Goal: Task Accomplishment & Management: Use online tool/utility

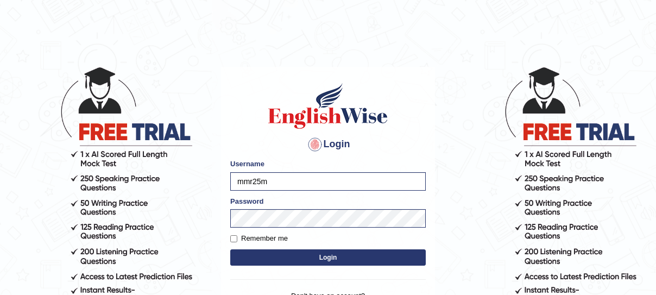
type input "mmr25"
click at [227, 144] on div "Login Please fix the following errors: Username mmr25 Password Remember me Logi…" at bounding box center [328, 203] width 214 height 272
click at [285, 254] on button "Login" at bounding box center [328, 257] width 196 height 16
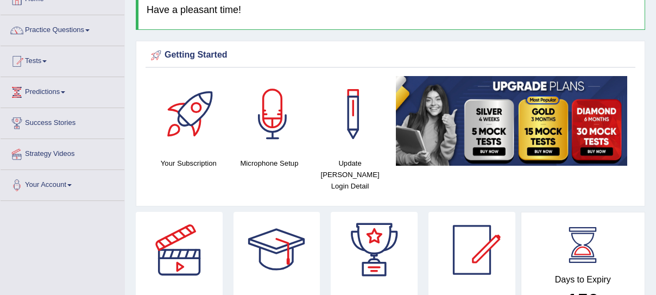
click at [47, 89] on link "Predictions" at bounding box center [63, 90] width 124 height 27
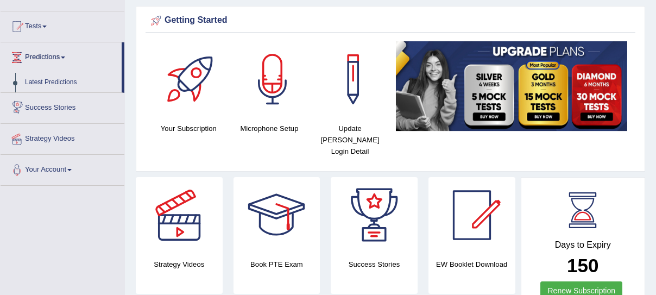
scroll to position [104, 0]
click at [51, 29] on link "Tests" at bounding box center [63, 24] width 124 height 27
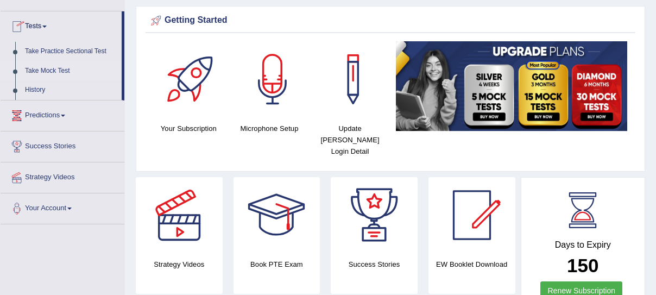
click at [58, 68] on link "Take Mock Test" at bounding box center [71, 71] width 102 height 20
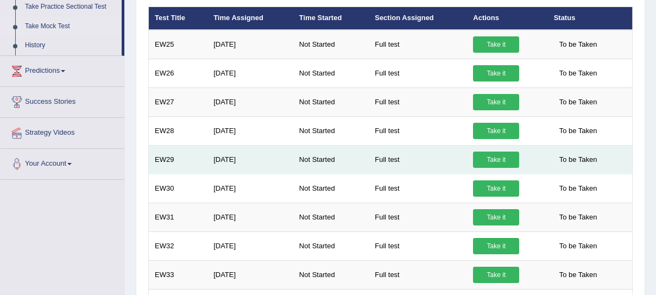
scroll to position [146, 0]
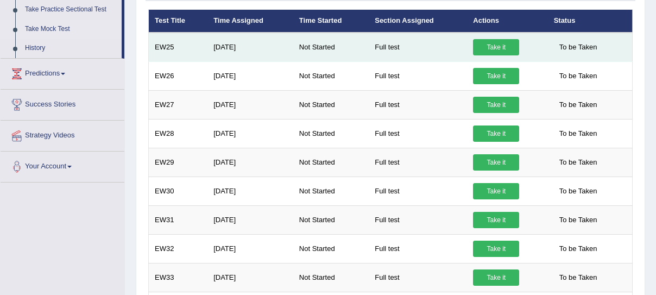
click at [479, 48] on link "Take it" at bounding box center [496, 47] width 46 height 16
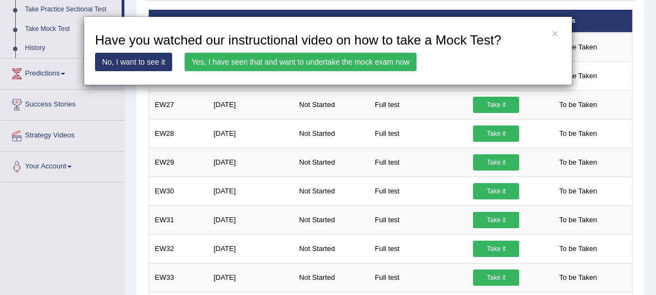
click at [198, 62] on link "Yes, I have seen that and want to undertake the mock exam now" at bounding box center [301, 62] width 232 height 18
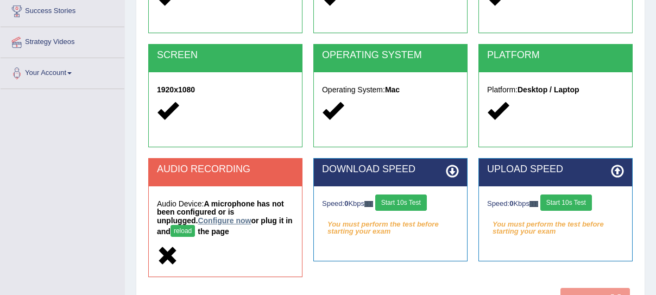
click at [198, 221] on link "Configure now" at bounding box center [224, 220] width 53 height 9
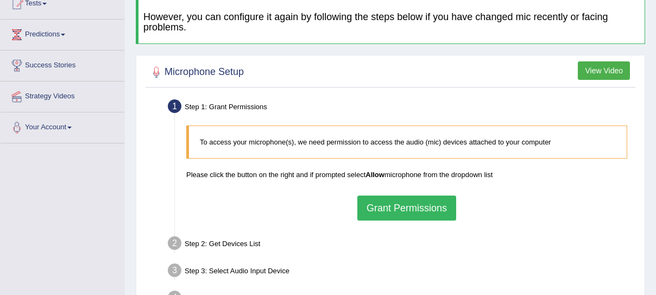
scroll to position [128, 0]
click at [380, 209] on button "Grant Permissions" at bounding box center [406, 207] width 99 height 25
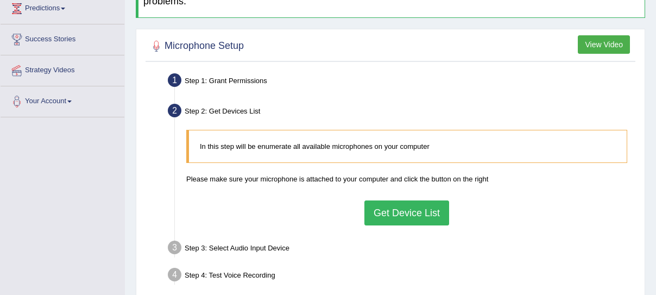
scroll to position [154, 0]
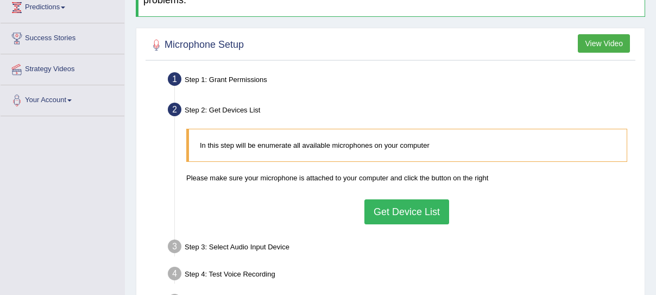
click at [380, 206] on button "Get Device List" at bounding box center [406, 211] width 85 height 25
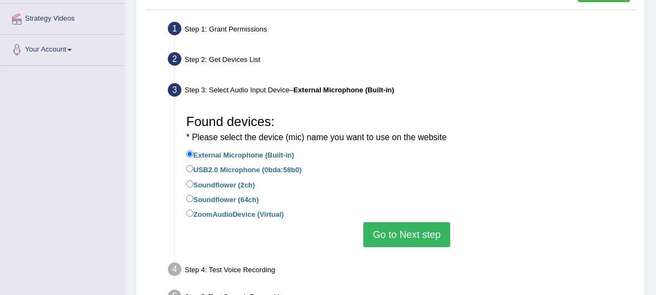
scroll to position [205, 0]
click at [386, 232] on button "Go to Next step" at bounding box center [406, 234] width 86 height 25
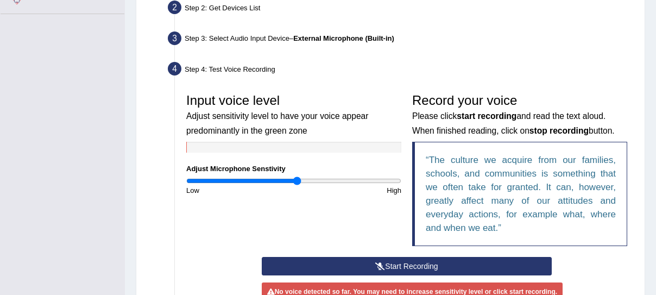
scroll to position [258, 0]
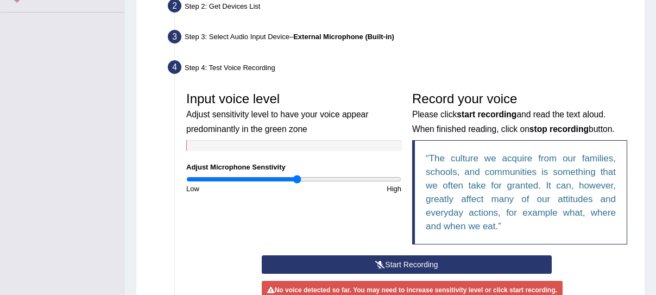
click at [369, 261] on button "Start Recording" at bounding box center [407, 264] width 291 height 18
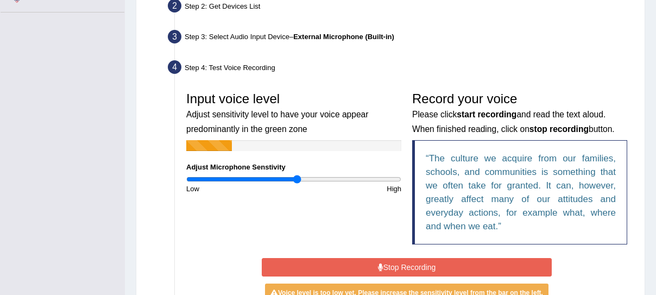
click at [369, 261] on button "Stop Recording" at bounding box center [407, 267] width 291 height 18
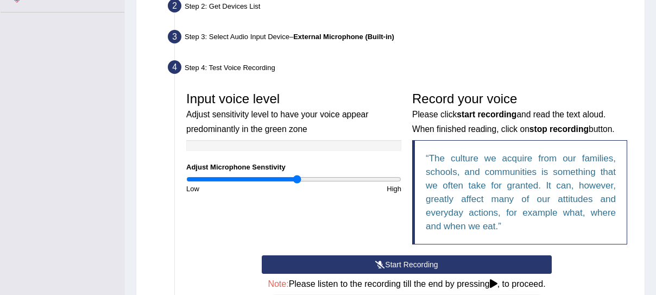
click at [369, 261] on button "Start Recording" at bounding box center [407, 264] width 291 height 18
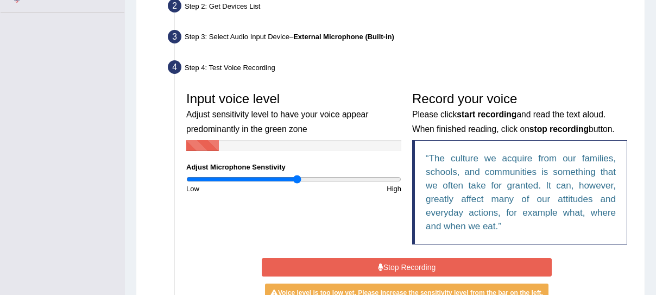
click at [369, 261] on button "Stop Recording" at bounding box center [407, 267] width 291 height 18
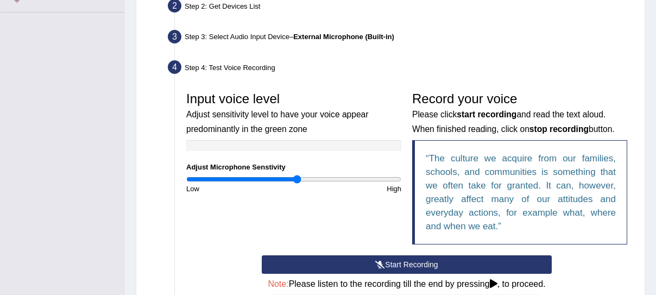
click at [369, 261] on button "Start Recording" at bounding box center [407, 264] width 291 height 18
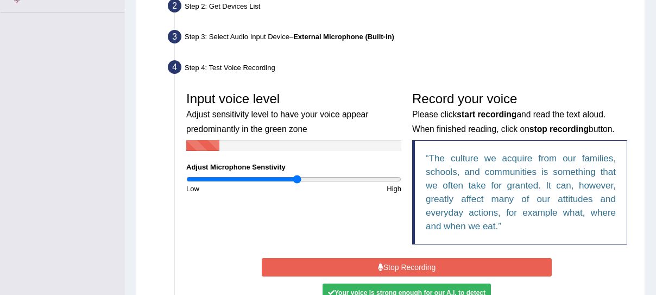
click at [369, 261] on button "Stop Recording" at bounding box center [407, 267] width 291 height 18
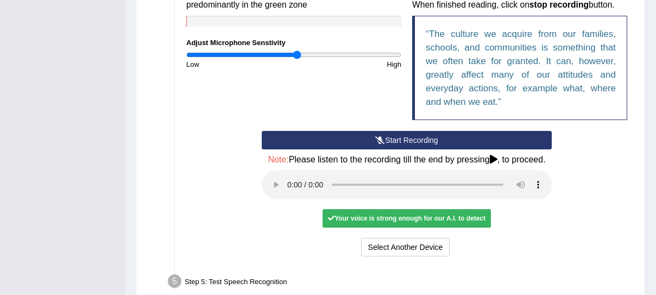
scroll to position [394, 0]
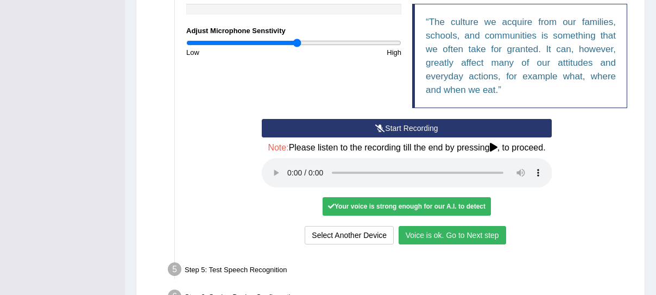
click at [418, 242] on button "Voice is ok. Go to Next step" at bounding box center [453, 235] width 108 height 18
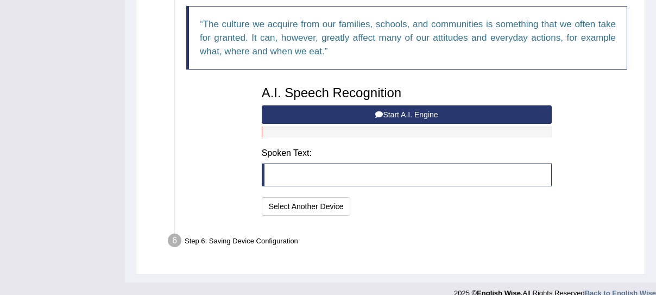
click at [283, 115] on button "Start A.I. Engine" at bounding box center [407, 114] width 291 height 18
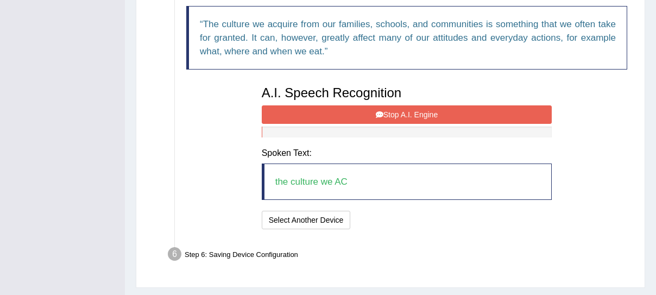
click at [283, 115] on button "Stop A.I. Engine" at bounding box center [407, 114] width 291 height 18
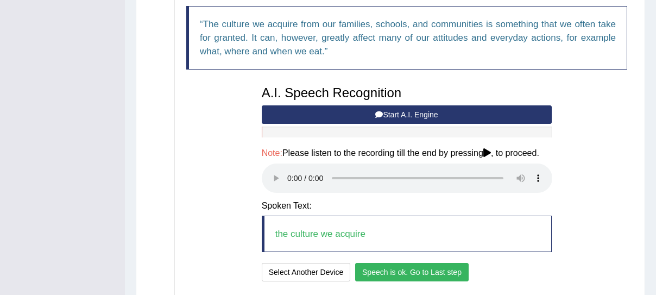
click at [392, 277] on button "Speech is ok. Go to Last step" at bounding box center [412, 272] width 114 height 18
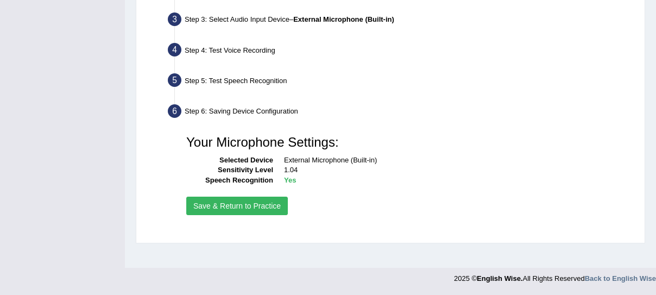
scroll to position [275, 0]
click at [263, 206] on button "Save & Return to Practice" at bounding box center [237, 206] width 102 height 18
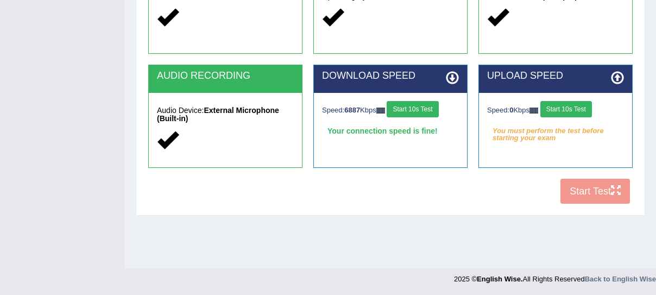
click at [562, 112] on button "Start 10s Test" at bounding box center [567, 109] width 52 height 16
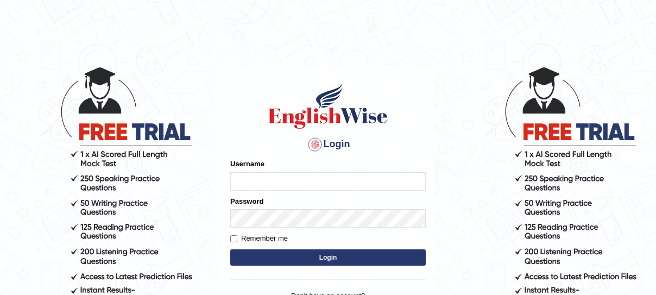
type input "mmr25"
click at [336, 253] on button "Login" at bounding box center [328, 257] width 196 height 16
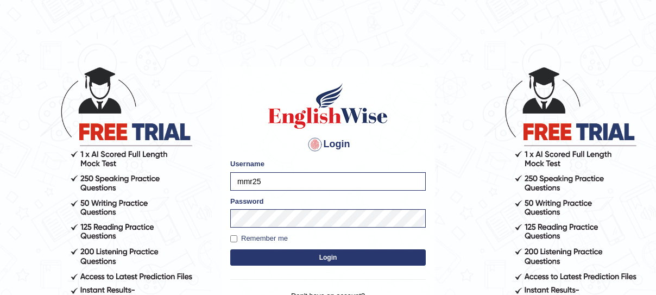
click at [336, 253] on button "Login" at bounding box center [328, 257] width 196 height 16
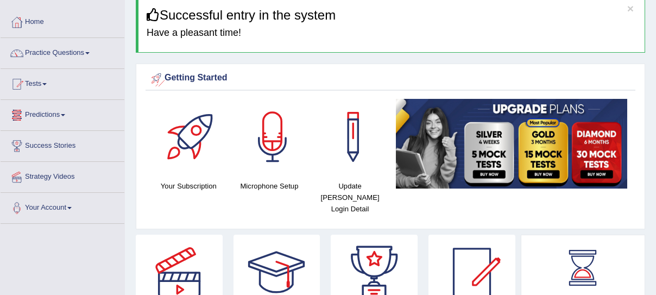
click at [58, 113] on link "Predictions" at bounding box center [63, 113] width 124 height 27
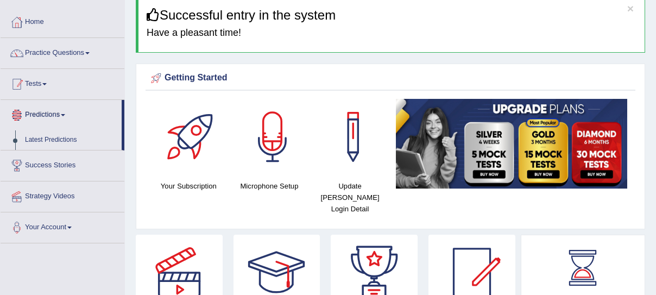
click at [53, 85] on link "Tests" at bounding box center [63, 82] width 124 height 27
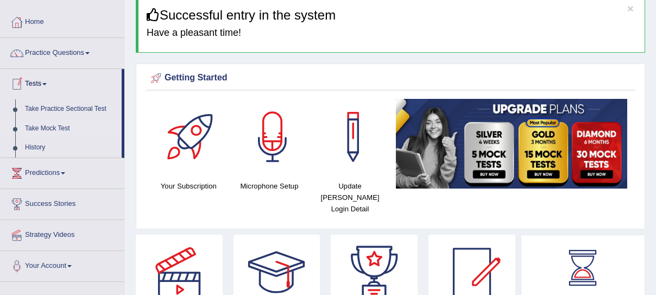
click at [61, 127] on link "Take Mock Test" at bounding box center [71, 129] width 102 height 20
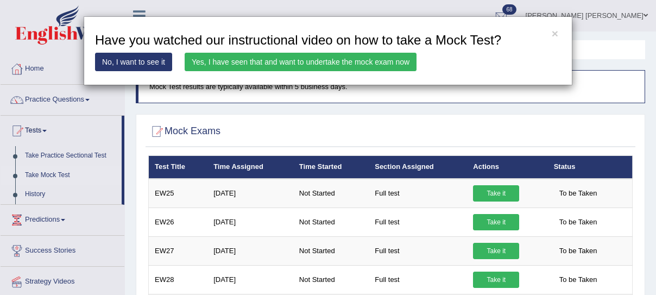
click at [329, 62] on link "Yes, I have seen that and want to undertake the mock exam now" at bounding box center [301, 62] width 232 height 18
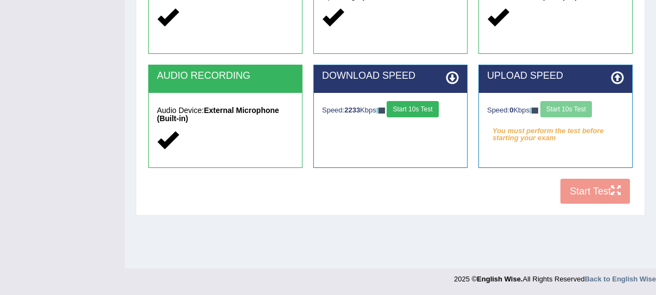
click at [564, 109] on div "Speed: 0 Kbps Start 10s Test" at bounding box center [555, 110] width 137 height 19
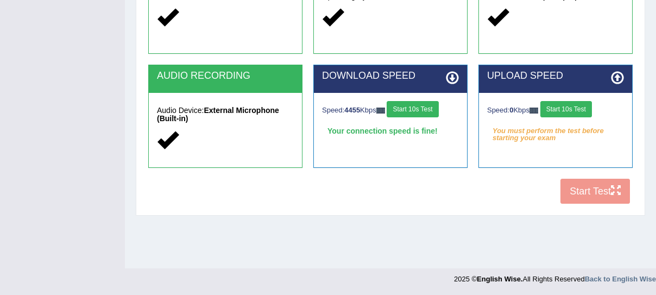
click at [565, 109] on button "Start 10s Test" at bounding box center [567, 109] width 52 height 16
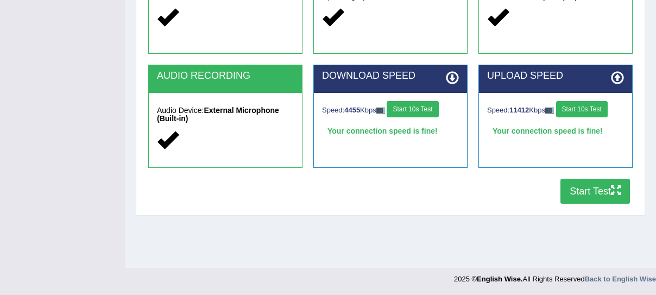
click at [589, 191] on button "Start Test" at bounding box center [596, 191] width 70 height 25
